Goal: Information Seeking & Learning: Learn about a topic

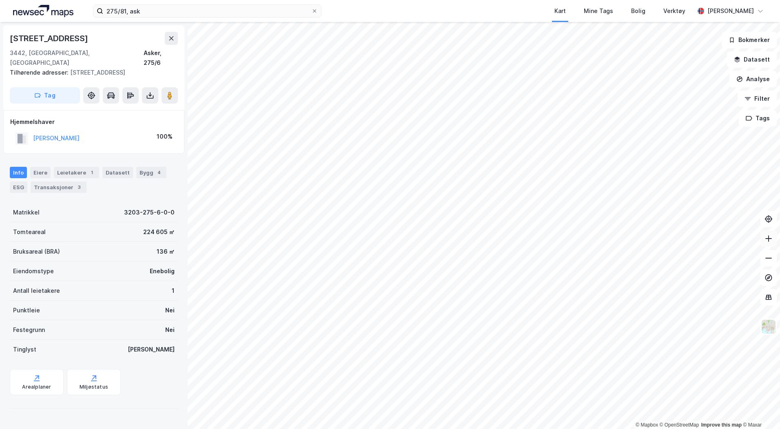
click at [766, 243] on button at bounding box center [768, 238] width 16 height 16
click at [751, 59] on button "Datasett" at bounding box center [752, 59] width 50 height 16
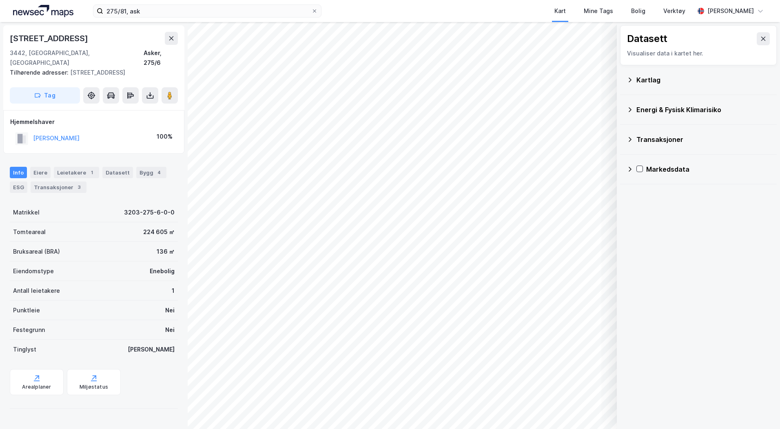
click at [643, 80] on div "Kartlag" at bounding box center [703, 80] width 134 height 10
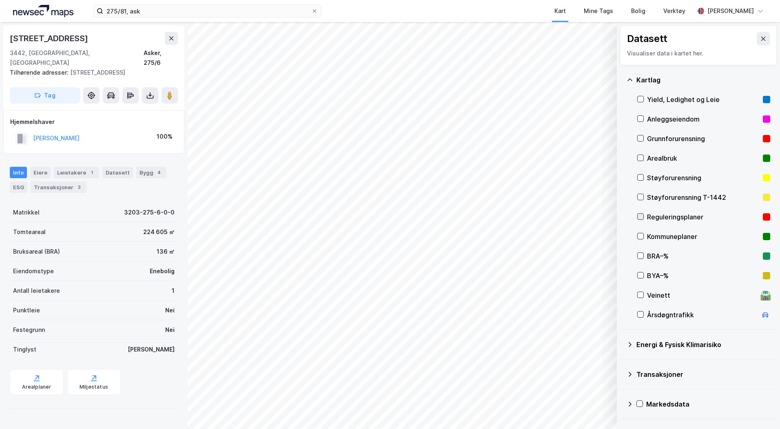
click at [639, 217] on icon at bounding box center [640, 216] width 4 height 3
click at [761, 38] on icon at bounding box center [763, 39] width 4 height 4
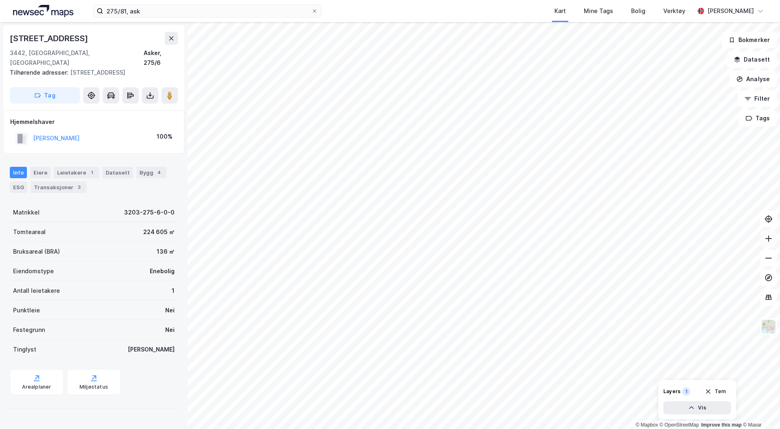
click at [768, 239] on icon at bounding box center [768, 238] width 1 height 7
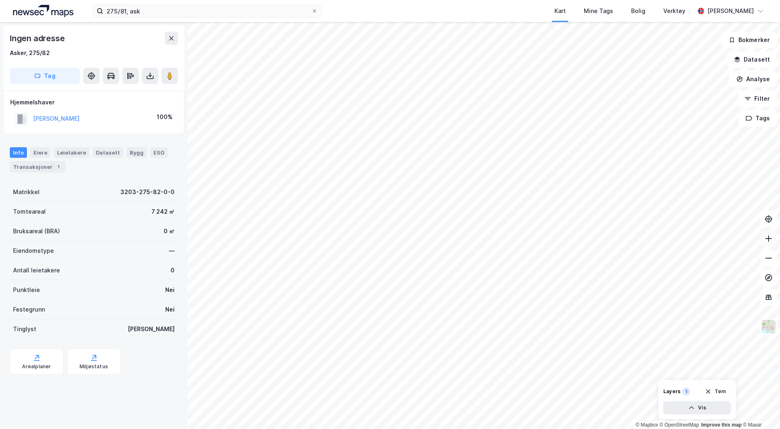
click at [769, 238] on icon at bounding box center [768, 239] width 8 height 8
